Goal: Task Accomplishment & Management: Complete application form

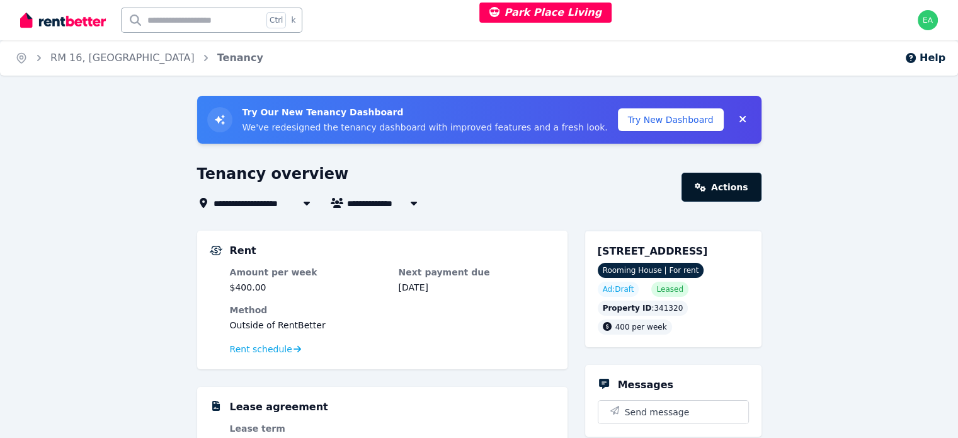
click at [733, 197] on link "Actions" at bounding box center [720, 187] width 79 height 29
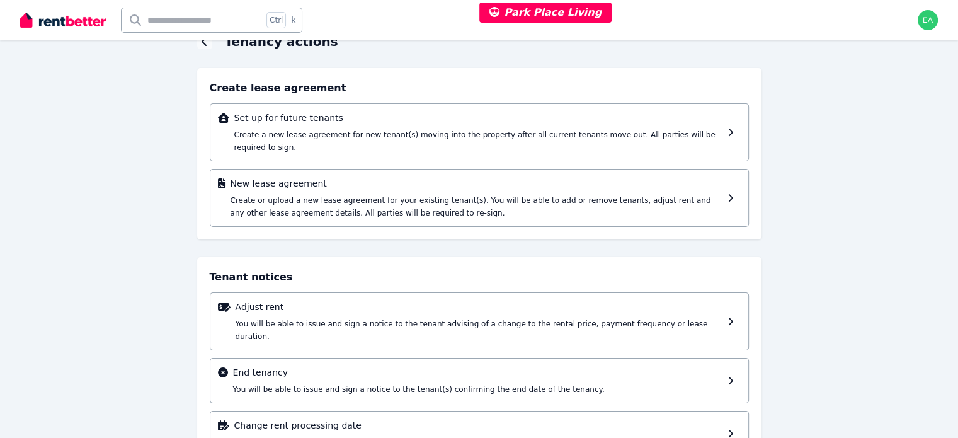
scroll to position [90, 0]
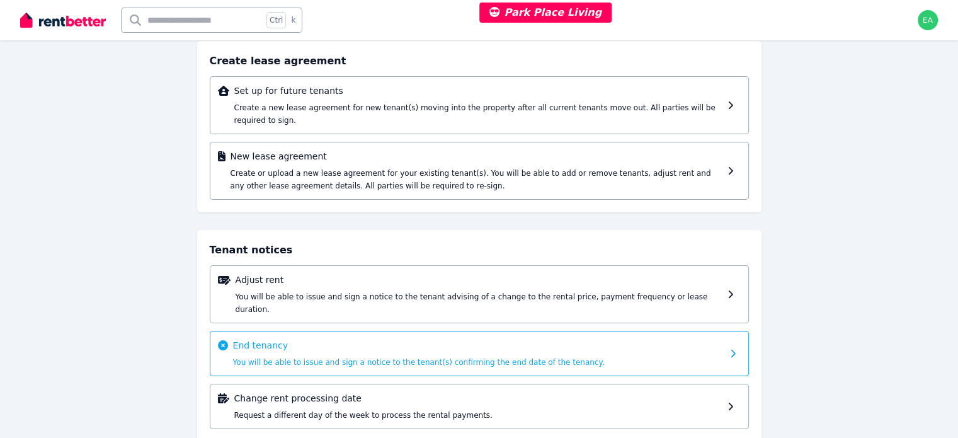
click at [726, 331] on div "End tenancy You will be able to issue and sign a notice to the tenant(s) confir…" at bounding box center [479, 353] width 539 height 45
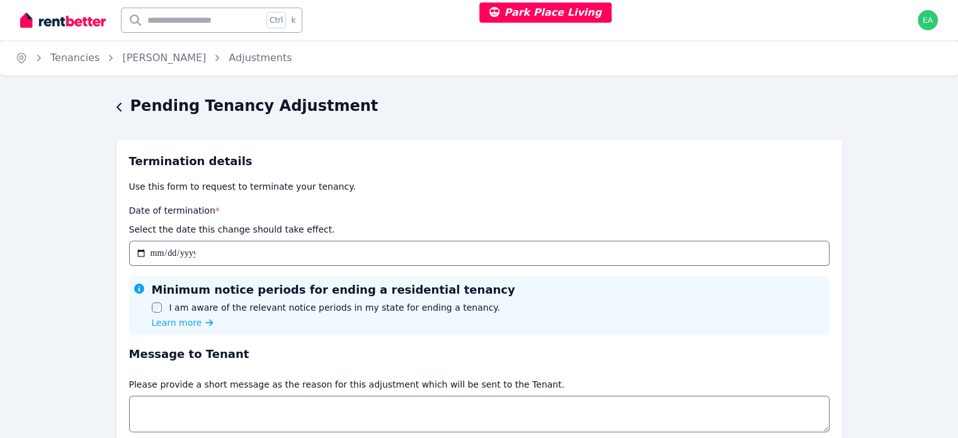
scroll to position [106, 0]
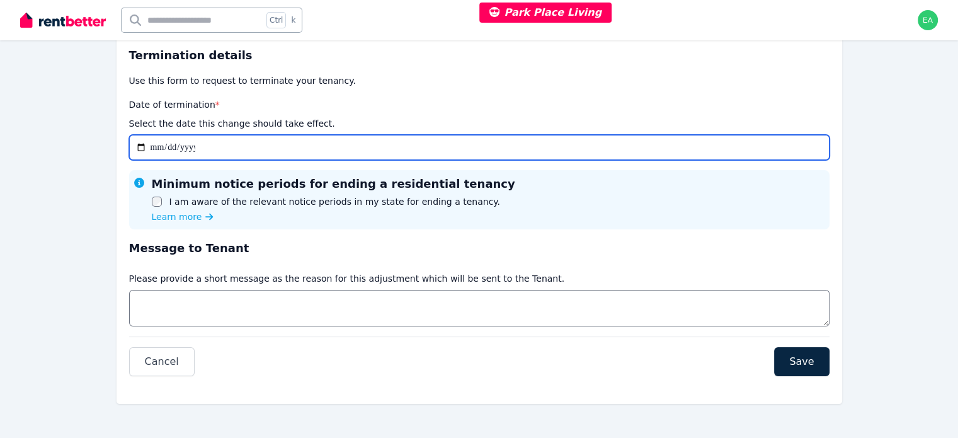
click at [763, 153] on input "Date of termination *" at bounding box center [479, 147] width 700 height 25
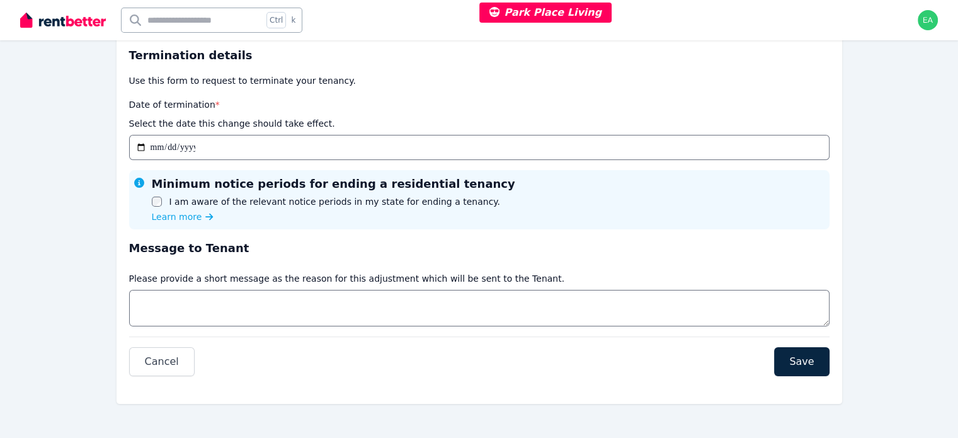
click at [807, 82] on p "Use this form to request to terminate your tenancy." at bounding box center [479, 80] width 700 height 13
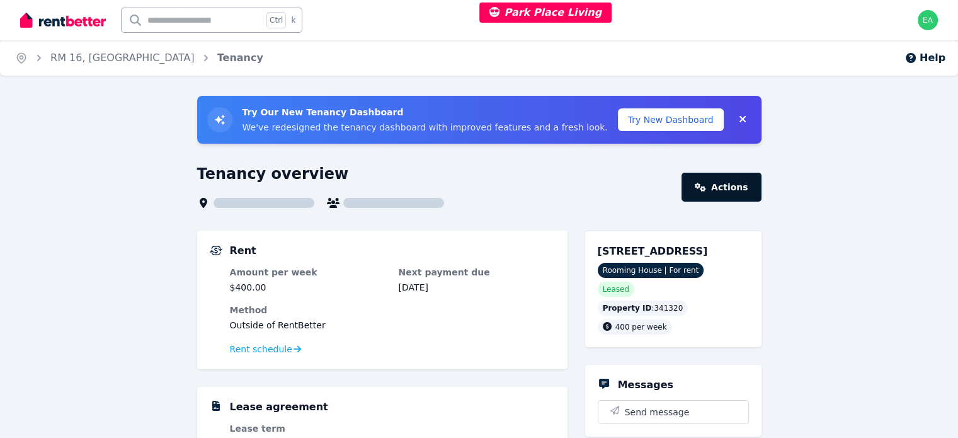
click at [729, 190] on link "Actions" at bounding box center [720, 187] width 79 height 29
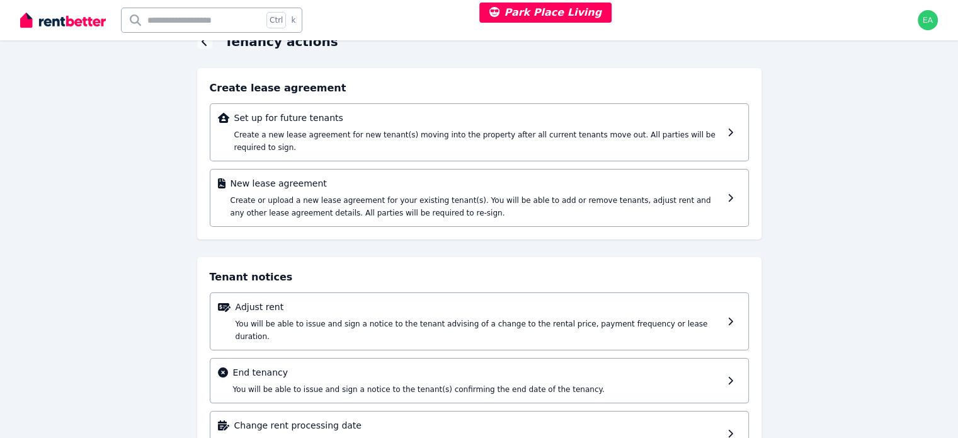
scroll to position [90, 0]
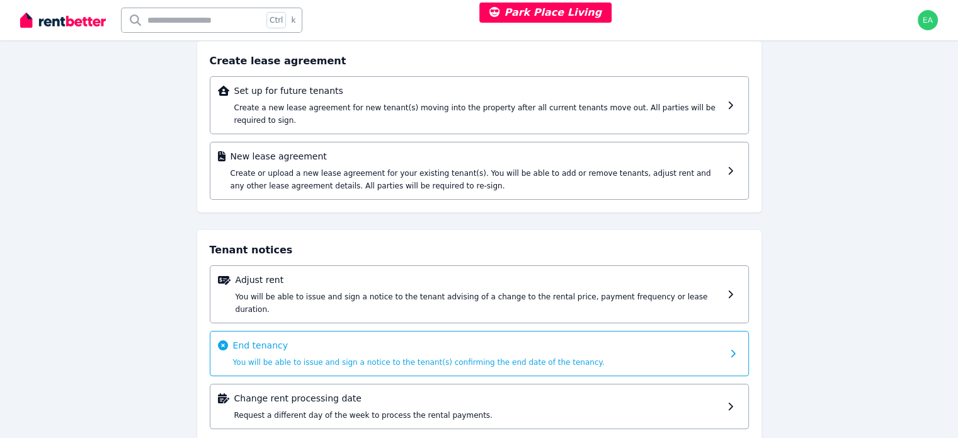
click at [699, 339] on div "End tenancy You will be able to issue and sign a notice to the tenant(s) confir…" at bounding box center [477, 353] width 489 height 29
